Goal: Task Accomplishment & Management: Manage account settings

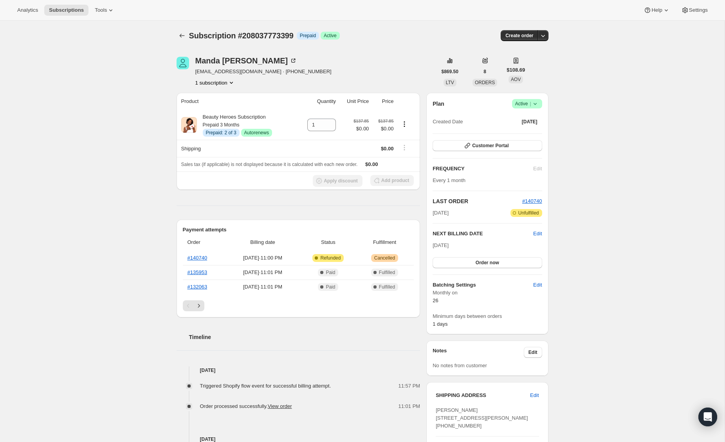
click at [537, 106] on icon at bounding box center [536, 104] width 8 height 8
click at [532, 132] on span "Cancel subscription" at bounding box center [525, 133] width 44 height 6
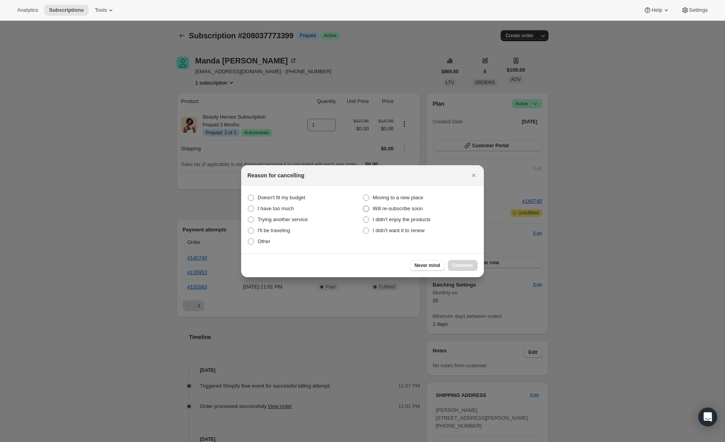
click at [378, 206] on span "Will re-subscribe soon" at bounding box center [398, 209] width 50 height 6
click at [363, 206] on "Will re-subscribe soon" at bounding box center [363, 206] width 0 height 0
radio "true"
click at [457, 266] on span "Continue" at bounding box center [463, 265] width 20 height 6
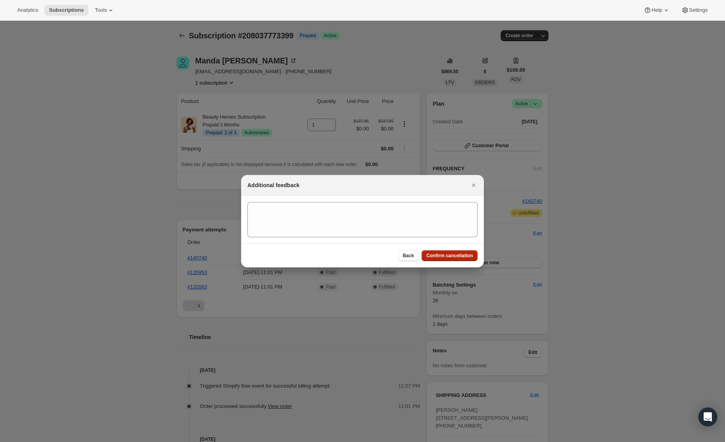
click at [427, 255] on span "Confirm cancellation" at bounding box center [450, 256] width 47 height 6
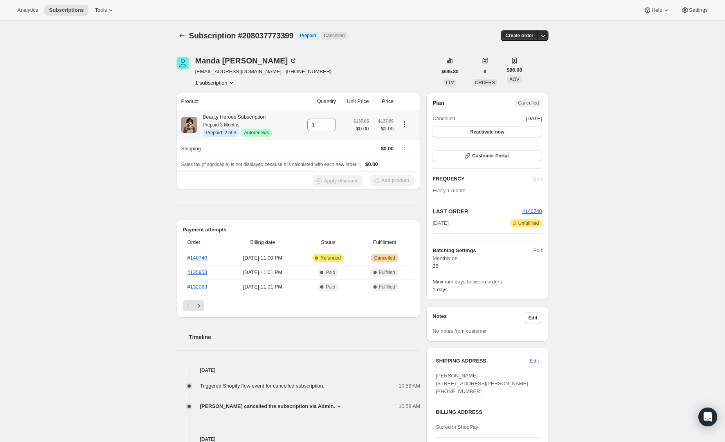
click at [406, 126] on icon "Product actions" at bounding box center [405, 124] width 8 height 8
click at [407, 141] on span "Disable Autorenew" at bounding box center [404, 139] width 42 height 6
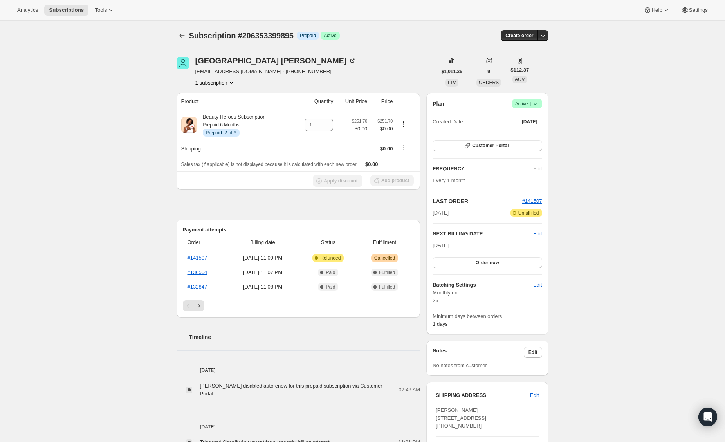
click at [533, 102] on icon at bounding box center [536, 104] width 8 height 8
click at [530, 131] on span "Cancel subscription" at bounding box center [525, 133] width 44 height 6
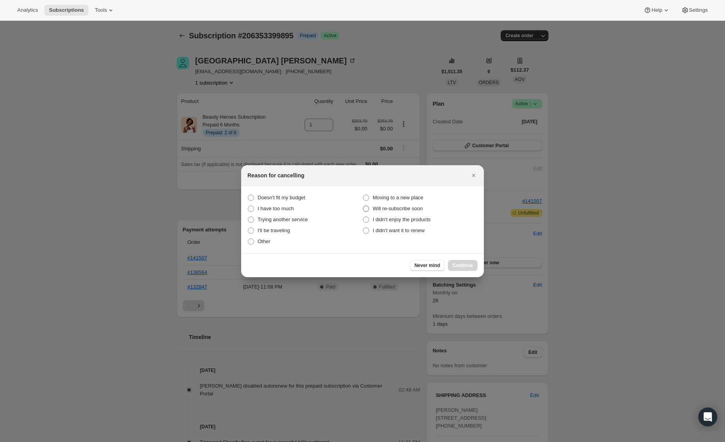
click at [405, 211] on span "Will re-subscribe soon" at bounding box center [398, 209] width 50 height 6
click at [363, 206] on "Will re-subscribe soon" at bounding box center [363, 206] width 0 height 0
radio "true"
click at [466, 268] on span "Continue" at bounding box center [463, 265] width 20 height 6
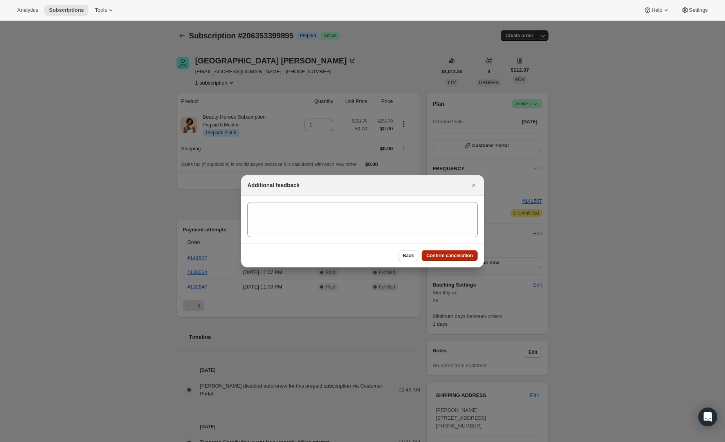
click at [436, 251] on button "Confirm cancellation" at bounding box center [450, 255] width 56 height 11
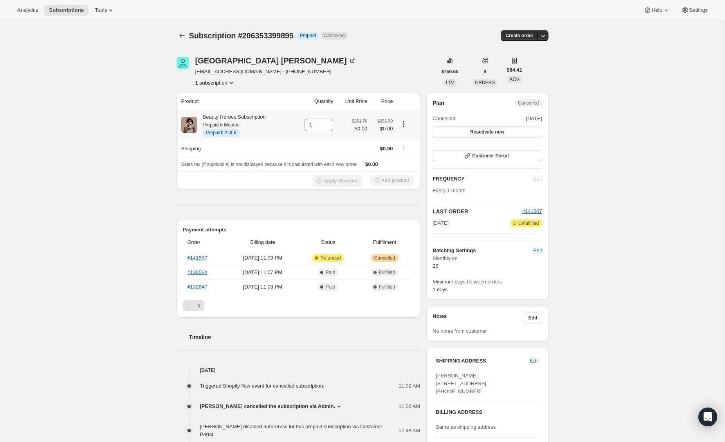
click at [406, 127] on icon "Product actions" at bounding box center [404, 124] width 8 height 8
click at [148, 174] on div "Subscription #206353399895. This page is ready Subscription #206353399895 Info …" at bounding box center [362, 371] width 725 height 701
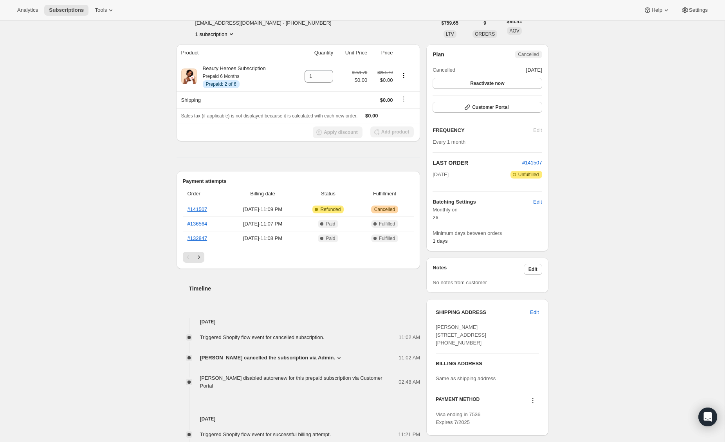
scroll to position [49, 0]
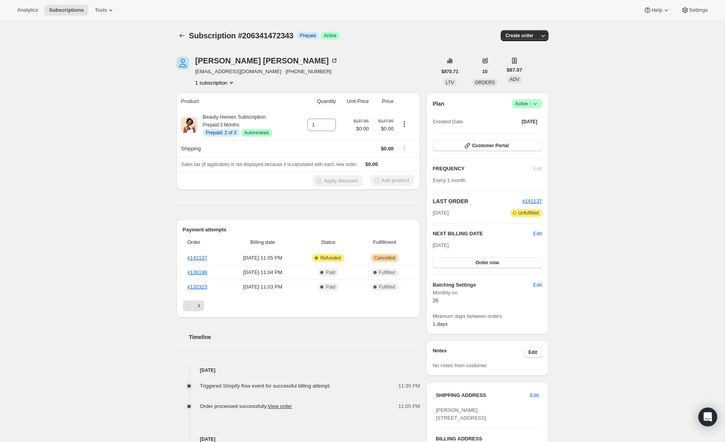
click at [536, 105] on icon at bounding box center [536, 104] width 8 height 8
click at [533, 132] on span "Cancel subscription" at bounding box center [525, 133] width 44 height 6
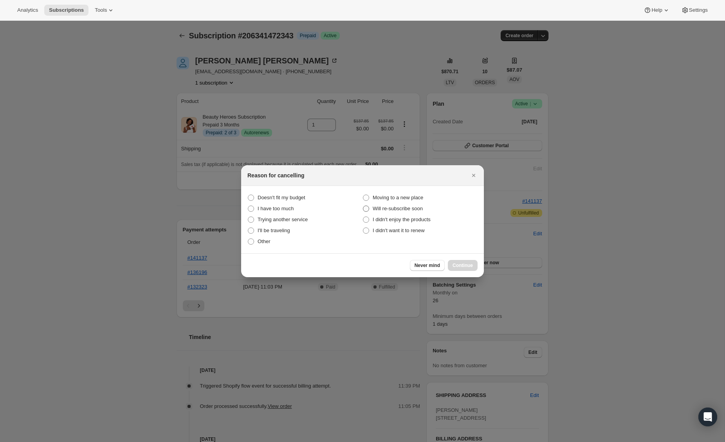
click at [411, 206] on span "Will re-subscribe soon" at bounding box center [398, 209] width 50 height 6
click at [363, 206] on "Will re-subscribe soon" at bounding box center [363, 206] width 0 height 0
radio "true"
click at [471, 268] on span "Continue" at bounding box center [463, 265] width 20 height 6
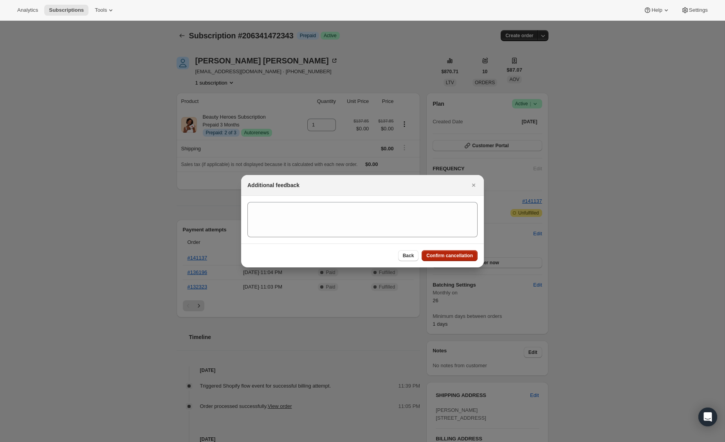
click at [439, 255] on span "Confirm cancellation" at bounding box center [450, 256] width 47 height 6
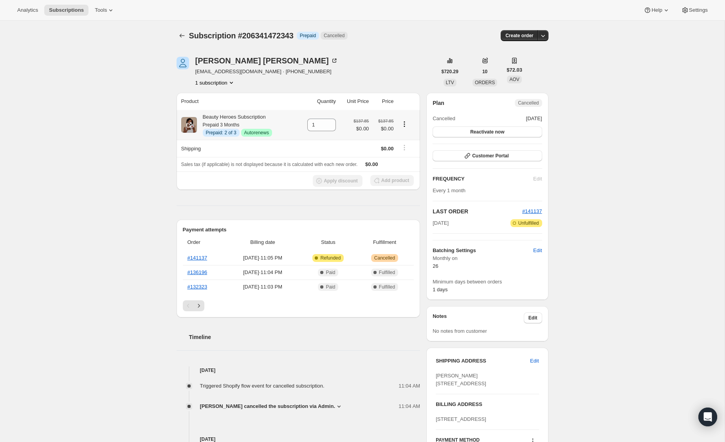
click at [407, 125] on icon "Product actions" at bounding box center [405, 124] width 8 height 8
click at [405, 140] on span "Disable Autorenew" at bounding box center [404, 139] width 42 height 6
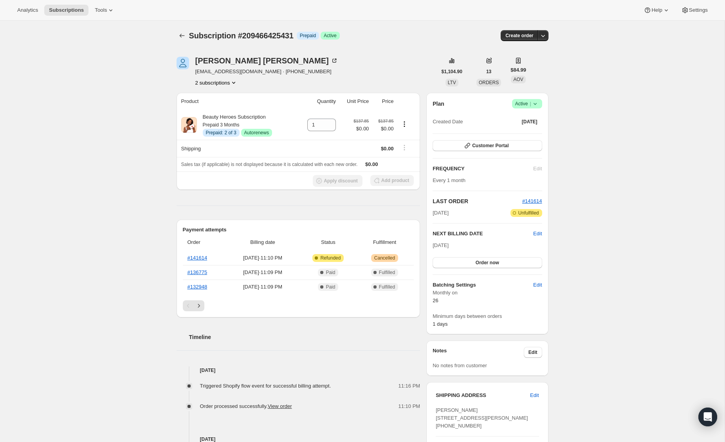
click at [535, 103] on icon at bounding box center [536, 104] width 8 height 8
click at [532, 131] on span "Cancel subscription" at bounding box center [525, 133] width 44 height 6
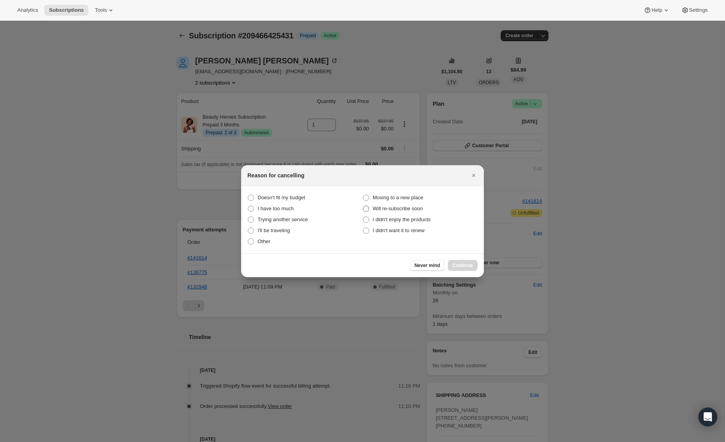
click at [412, 209] on span "Will re-subscribe soon" at bounding box center [398, 209] width 50 height 6
click at [363, 206] on "Will re-subscribe soon" at bounding box center [363, 206] width 0 height 0
radio "true"
click at [459, 263] on span "Continue" at bounding box center [463, 265] width 20 height 6
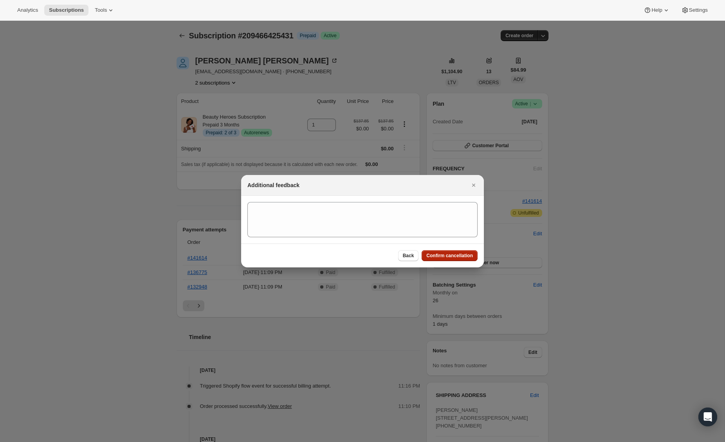
click at [435, 259] on button "Confirm cancellation" at bounding box center [450, 255] width 56 height 11
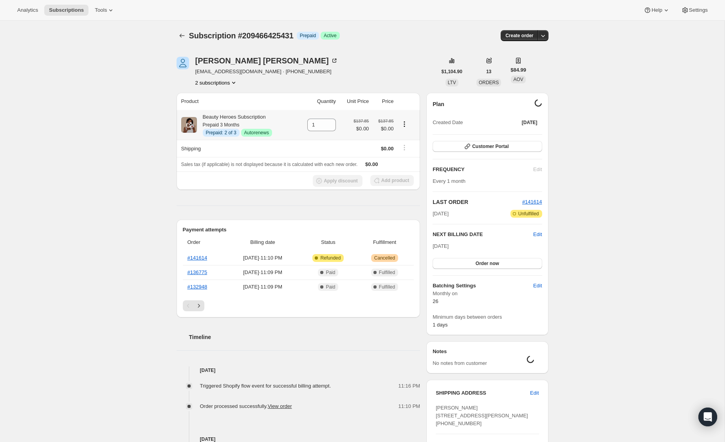
click at [404, 122] on icon "Product actions" at bounding box center [405, 124] width 8 height 8
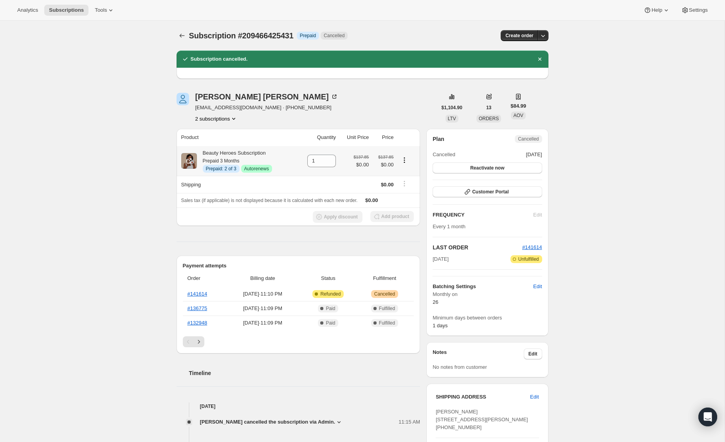
click at [405, 161] on icon "Product actions" at bounding box center [405, 160] width 8 height 8
click at [404, 175] on span "Disable Autorenew" at bounding box center [404, 175] width 42 height 6
